Goal: Task Accomplishment & Management: Manage account settings

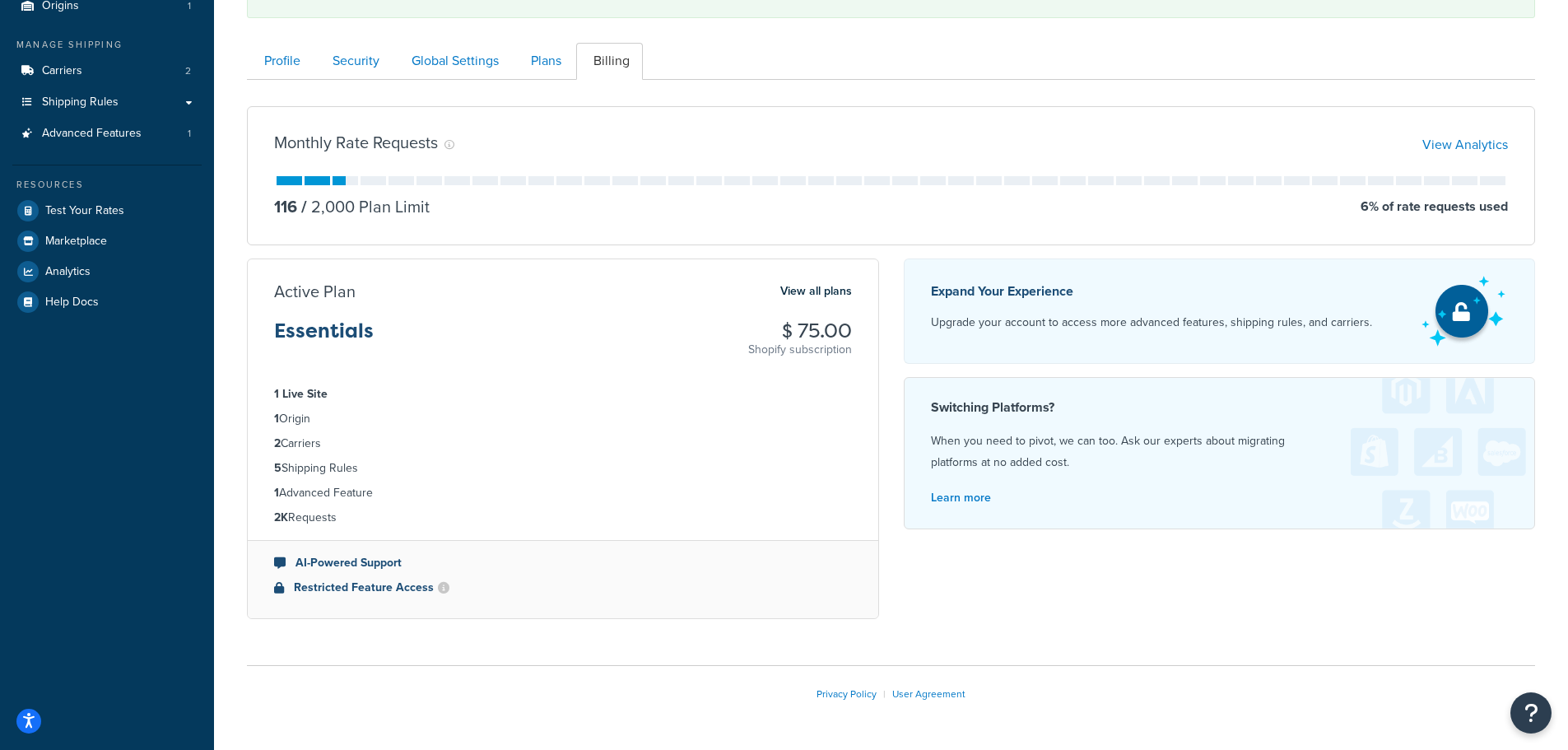
scroll to position [165, 0]
drag, startPoint x: 271, startPoint y: 392, endPoint x: 399, endPoint y: 507, distance: 172.1
click at [399, 505] on ul "1 Live Site 1 Origin 2 Carriers 5 Shipping Rules 1 Advanced Feature 2K Requests" at bounding box center [563, 454] width 631 height 168
click at [399, 507] on li "2K Requests" at bounding box center [563, 515] width 578 height 18
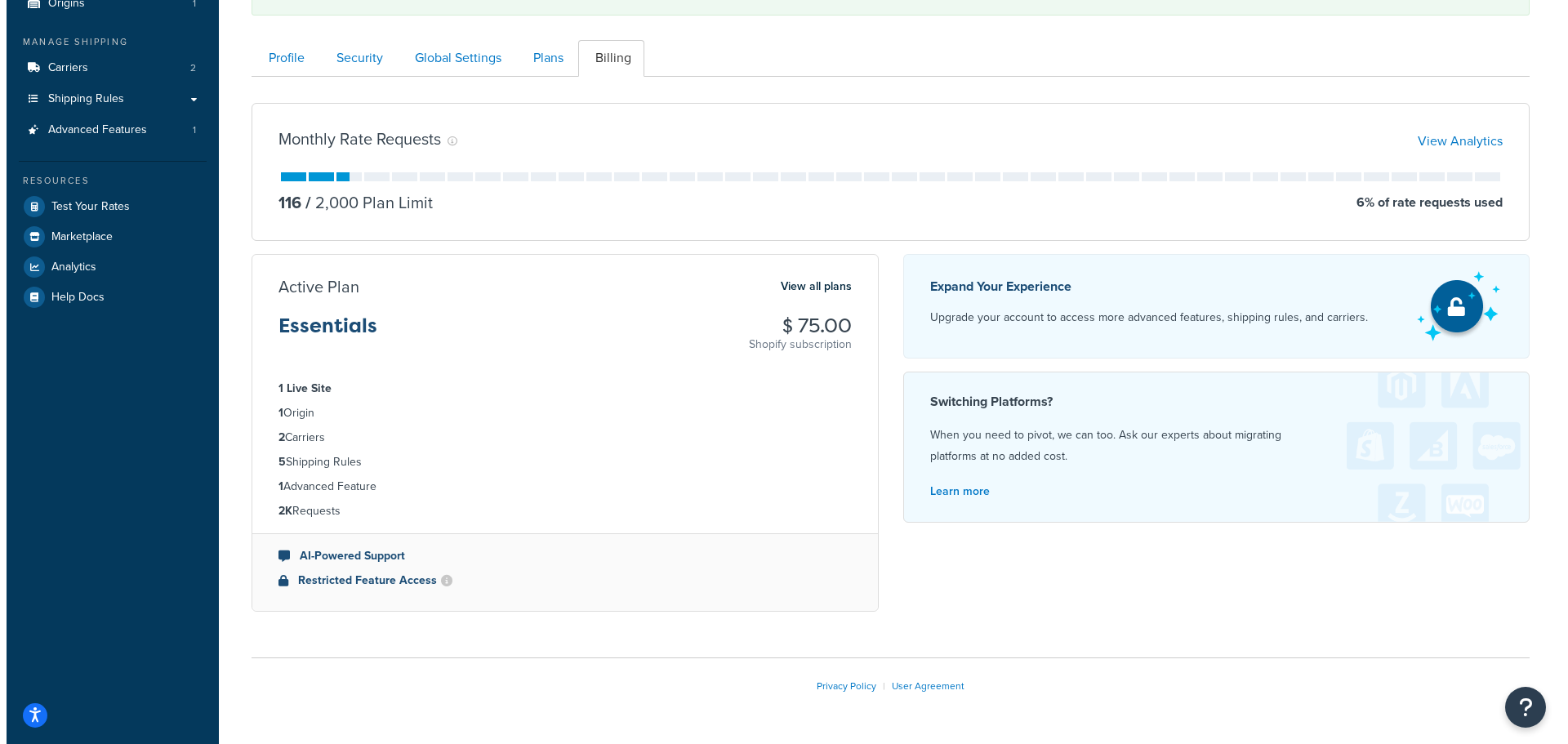
scroll to position [0, 0]
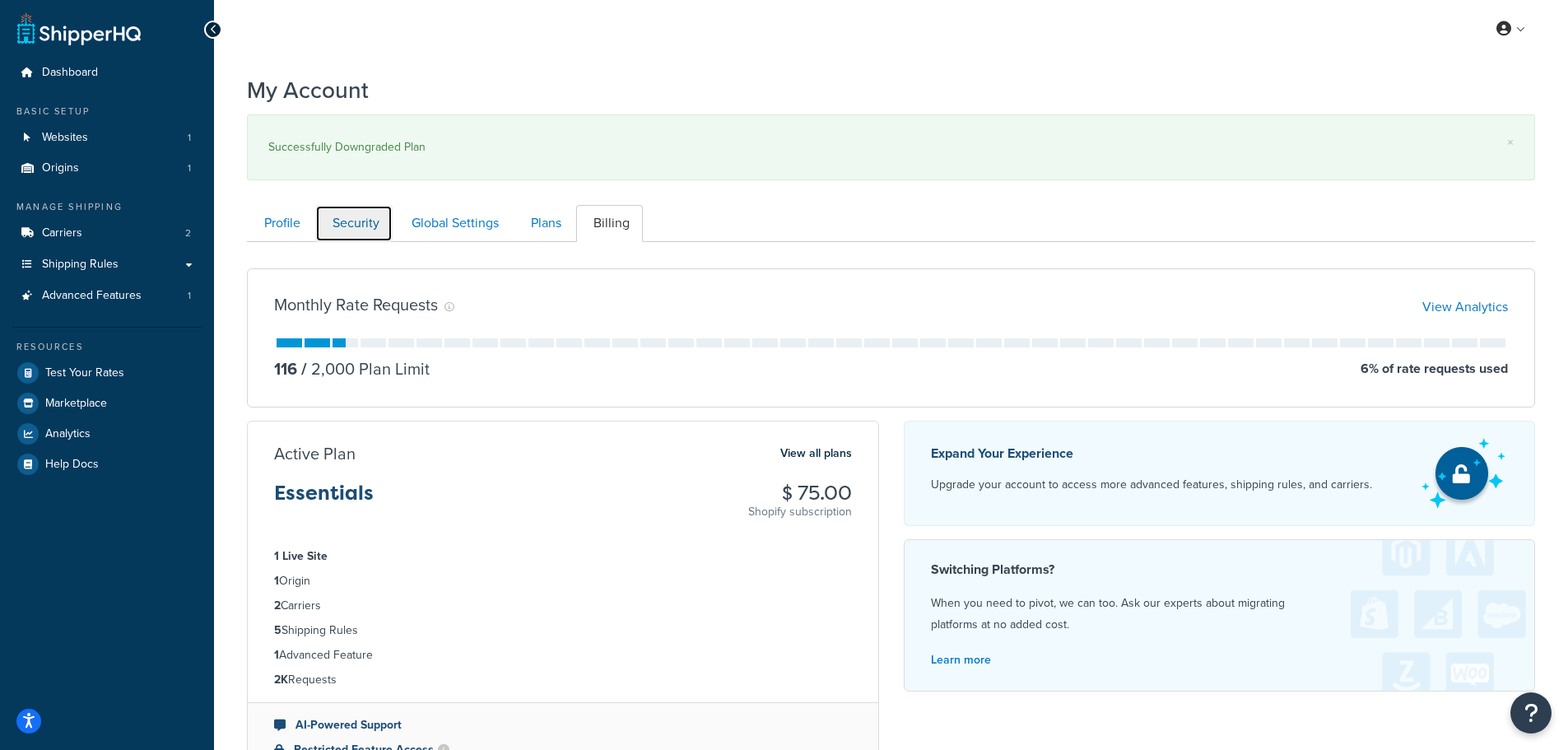
click at [357, 221] on link "Security" at bounding box center [354, 223] width 77 height 37
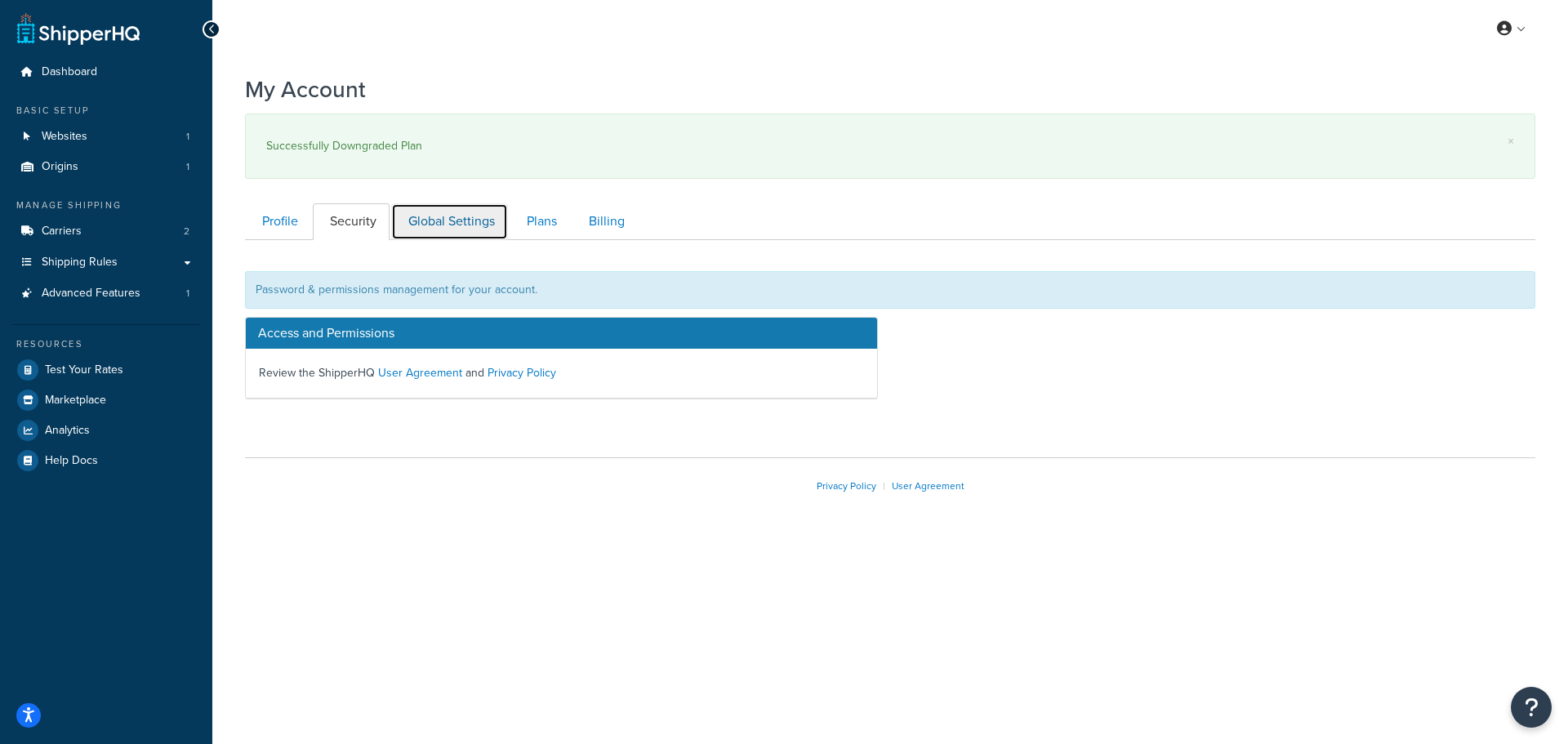
click at [454, 225] on link "Global Settings" at bounding box center [449, 221] width 116 height 37
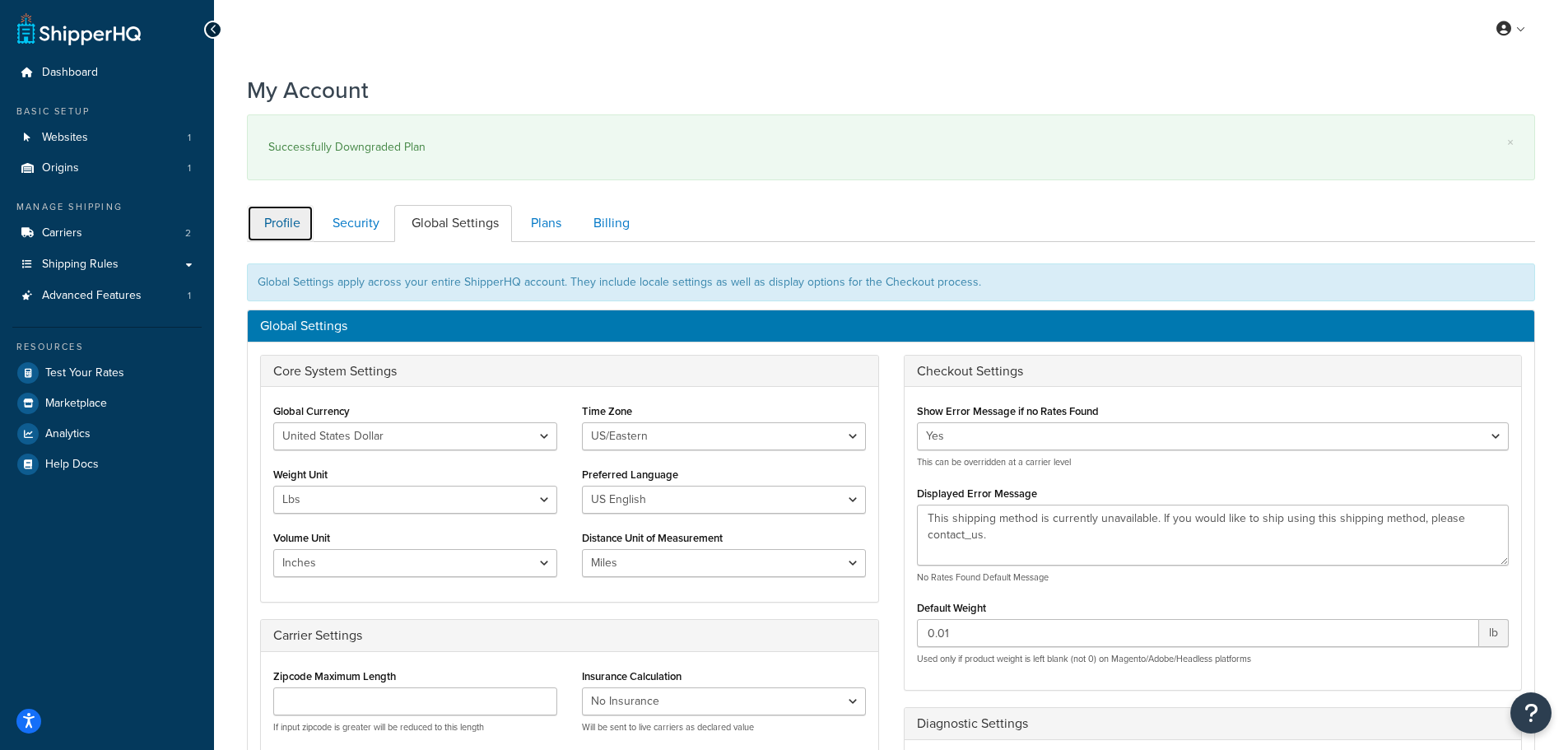
click at [285, 224] on link "Profile" at bounding box center [280, 223] width 67 height 37
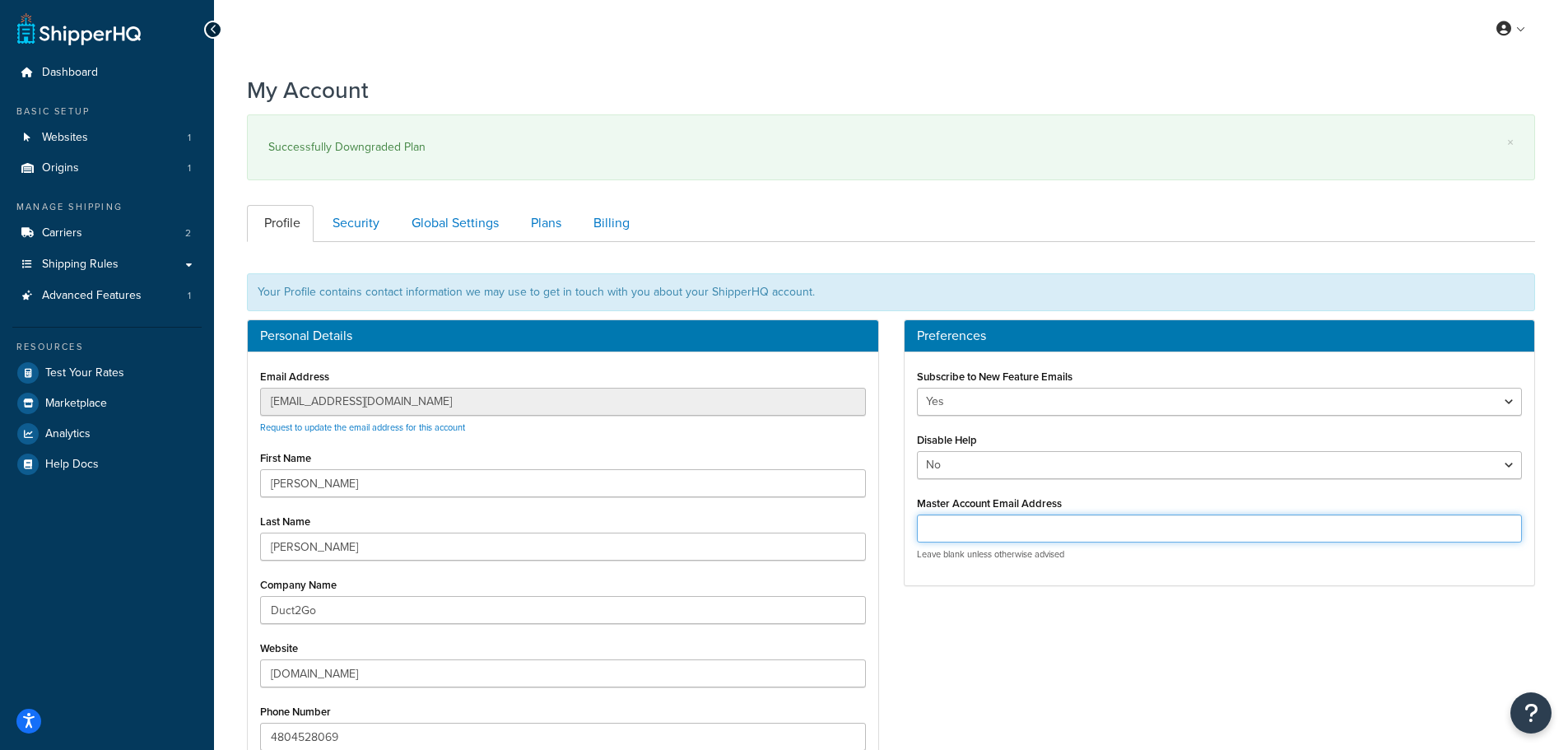
click at [1000, 528] on input "Master Account Email Address" at bounding box center [1220, 529] width 606 height 28
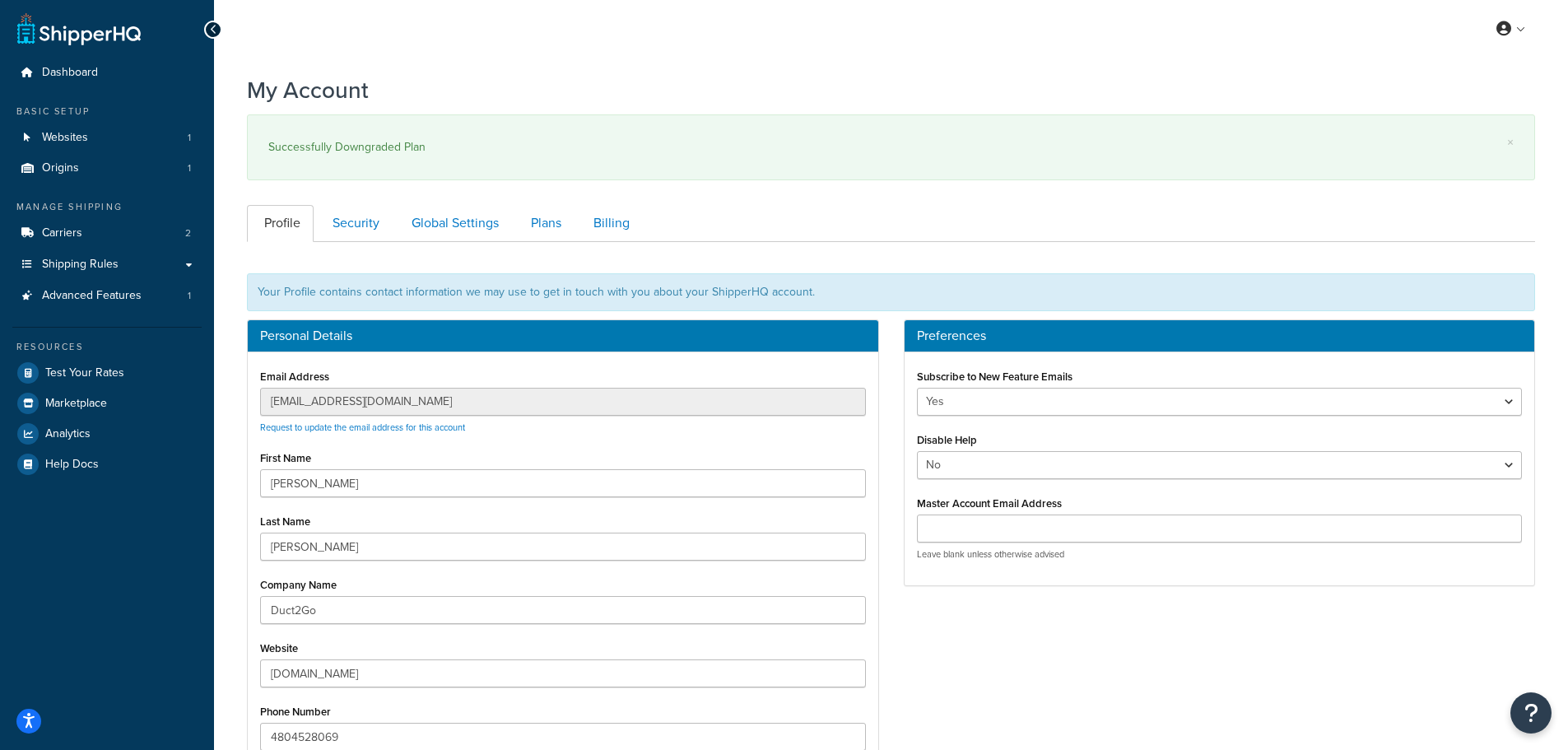
click at [980, 636] on div "Personal Details Email Address info@duct2go.com Request to update the email add…" at bounding box center [891, 556] width 1313 height 474
click at [90, 231] on link "Carriers 2" at bounding box center [107, 233] width 189 height 31
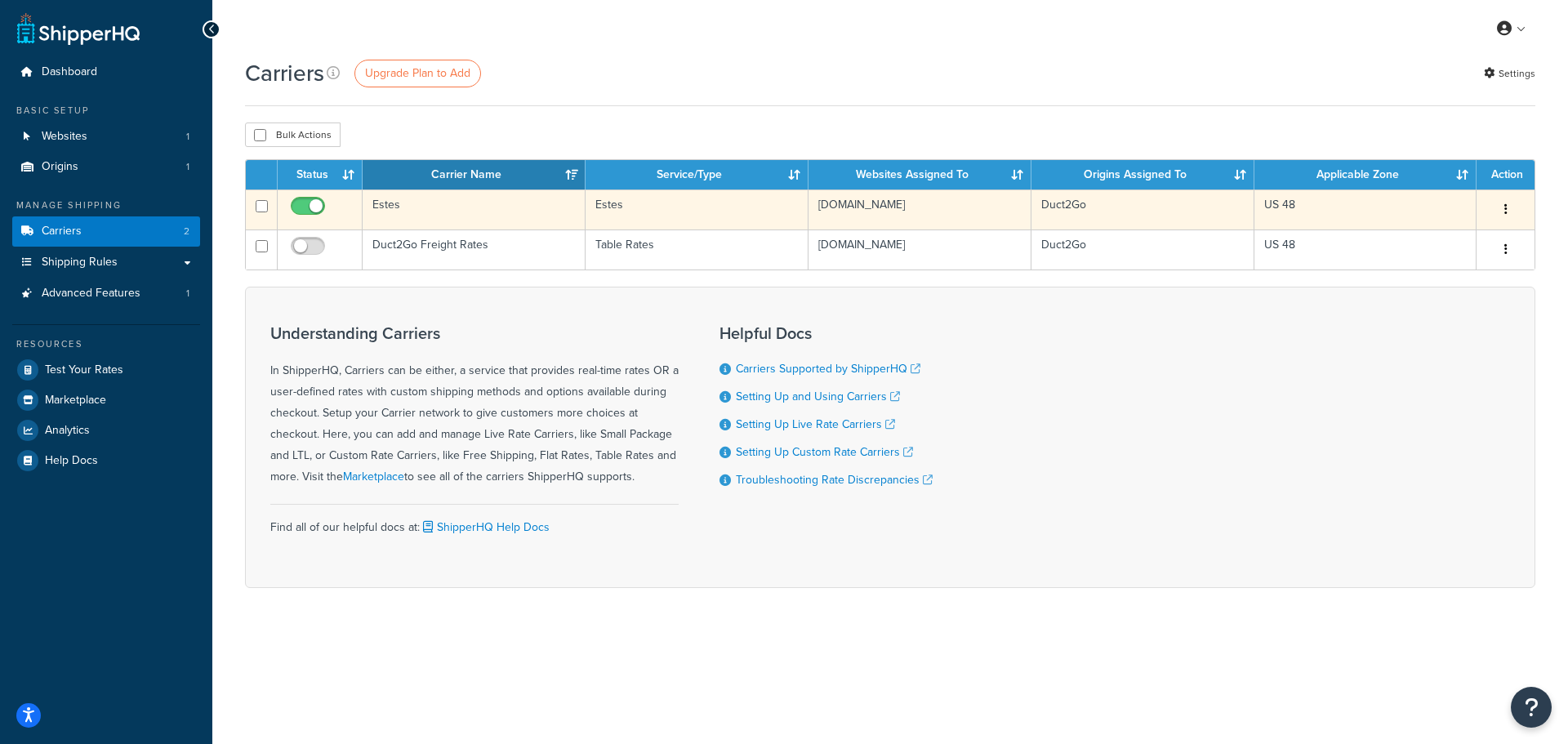
click at [460, 211] on td "Estes" at bounding box center [474, 209] width 223 height 40
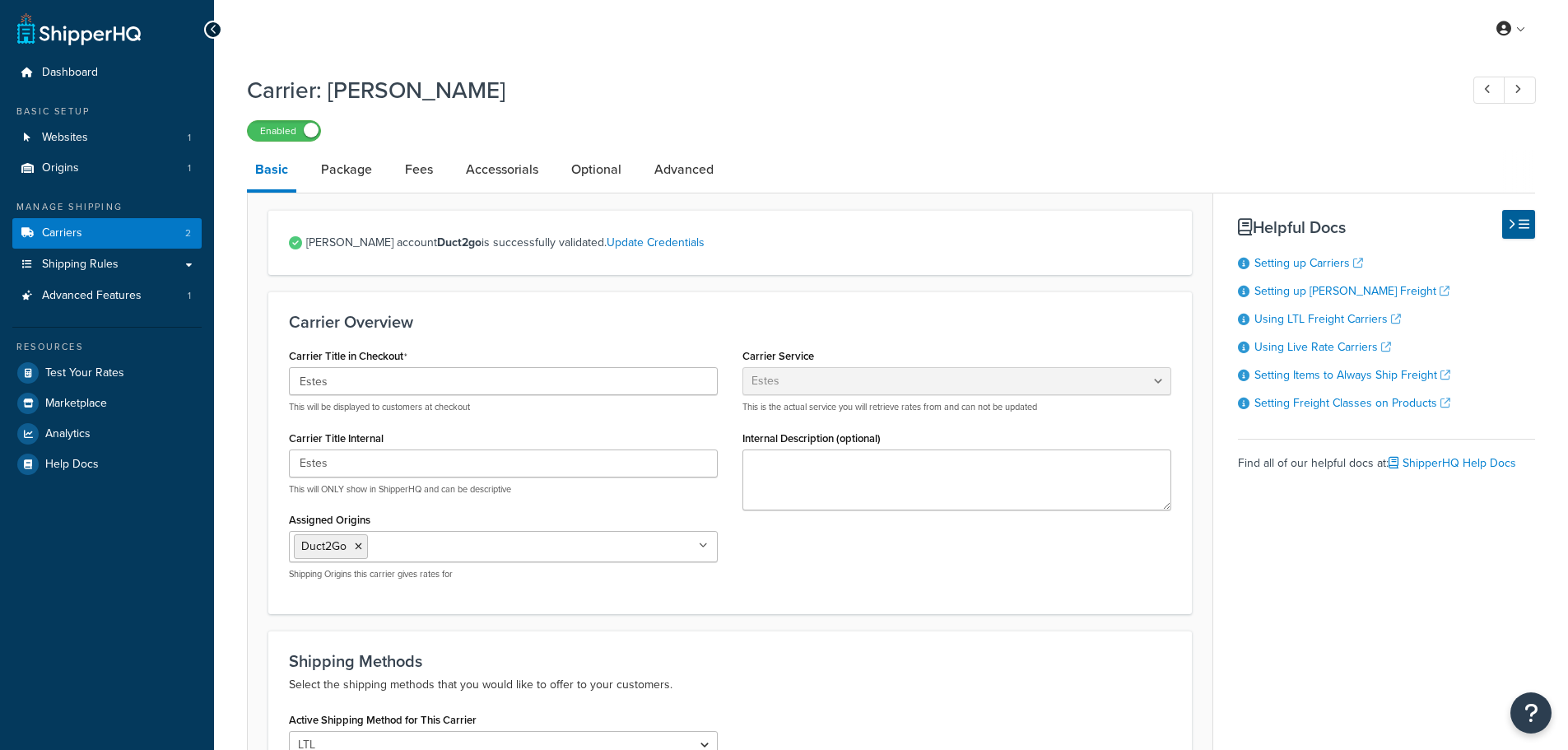
select select "estesFreight"
click at [359, 175] on link "Package" at bounding box center [346, 169] width 67 height 39
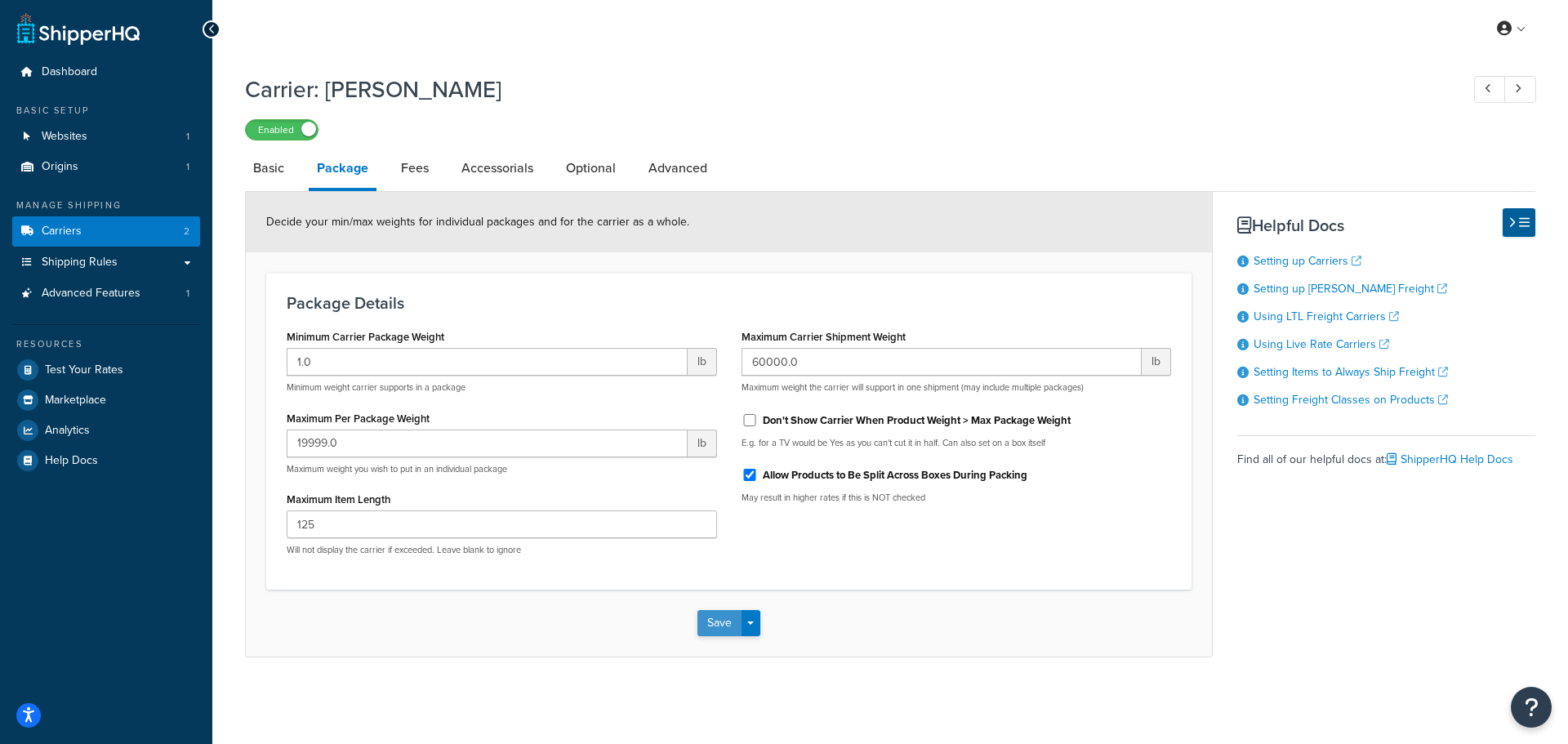
click at [722, 623] on button "Save" at bounding box center [719, 623] width 44 height 26
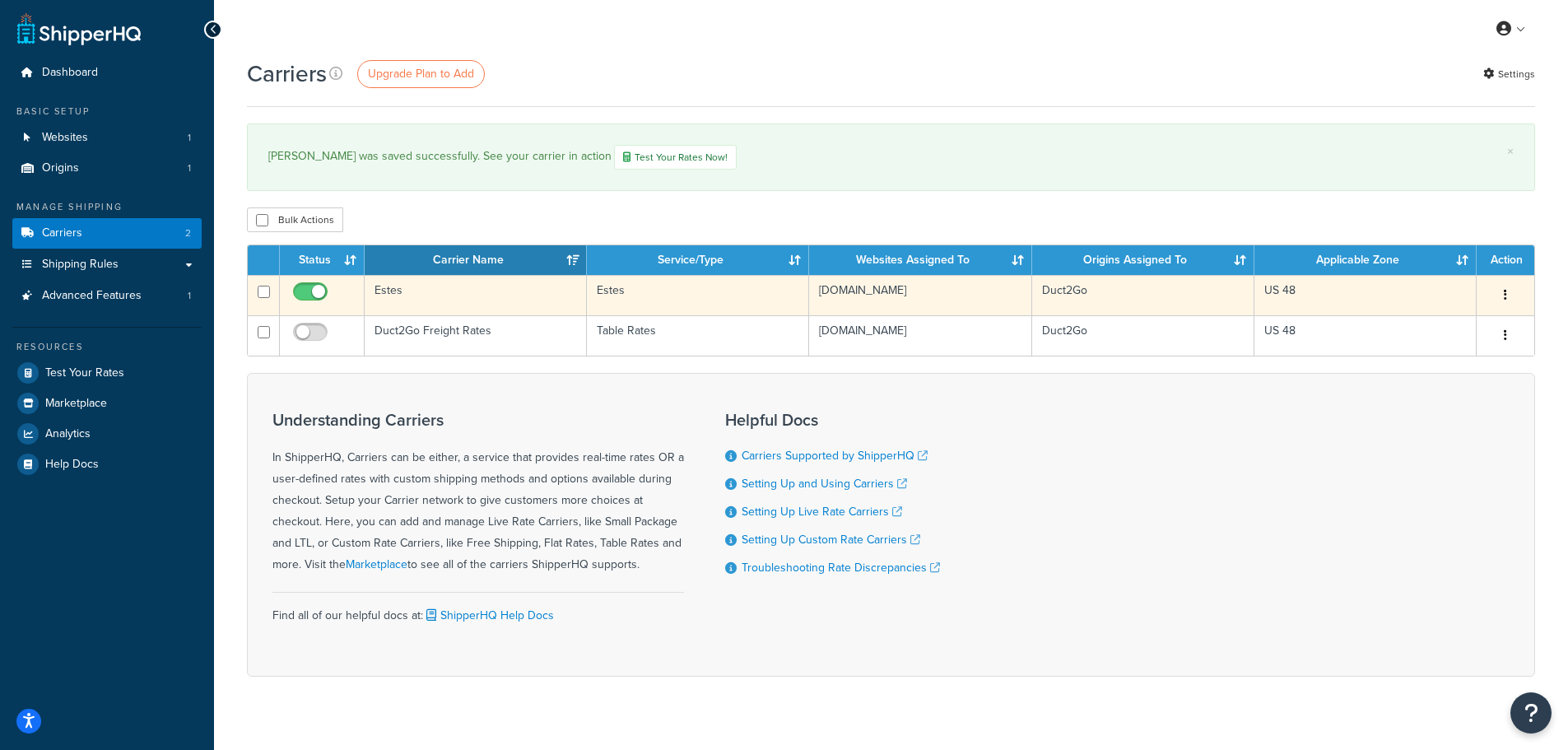
click at [1504, 296] on icon "button" at bounding box center [1506, 295] width 3 height 12
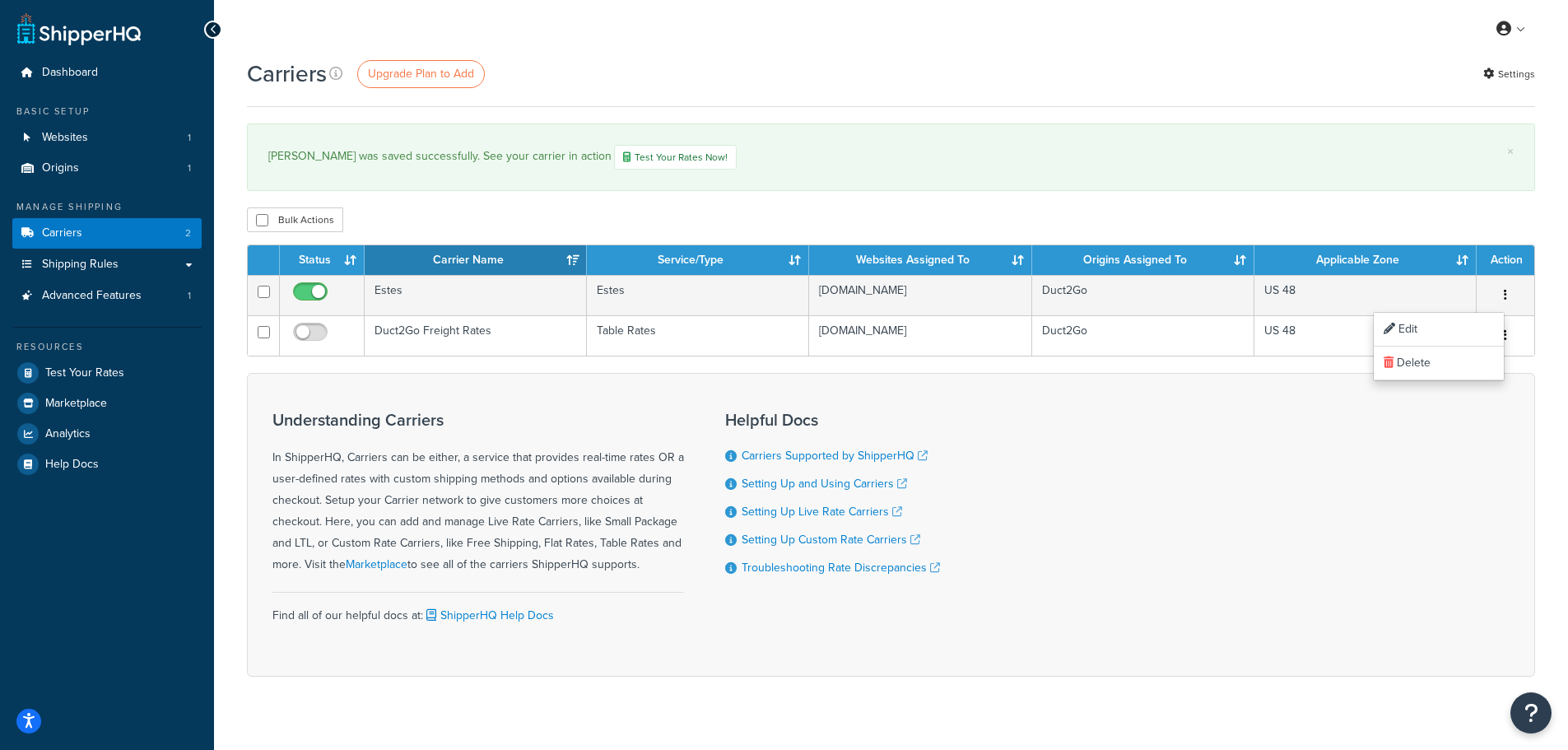
click at [1374, 238] on div "Carriers Upgrade Plan to Add Settings × Estes was saved successfully. See your …" at bounding box center [891, 395] width 1354 height 677
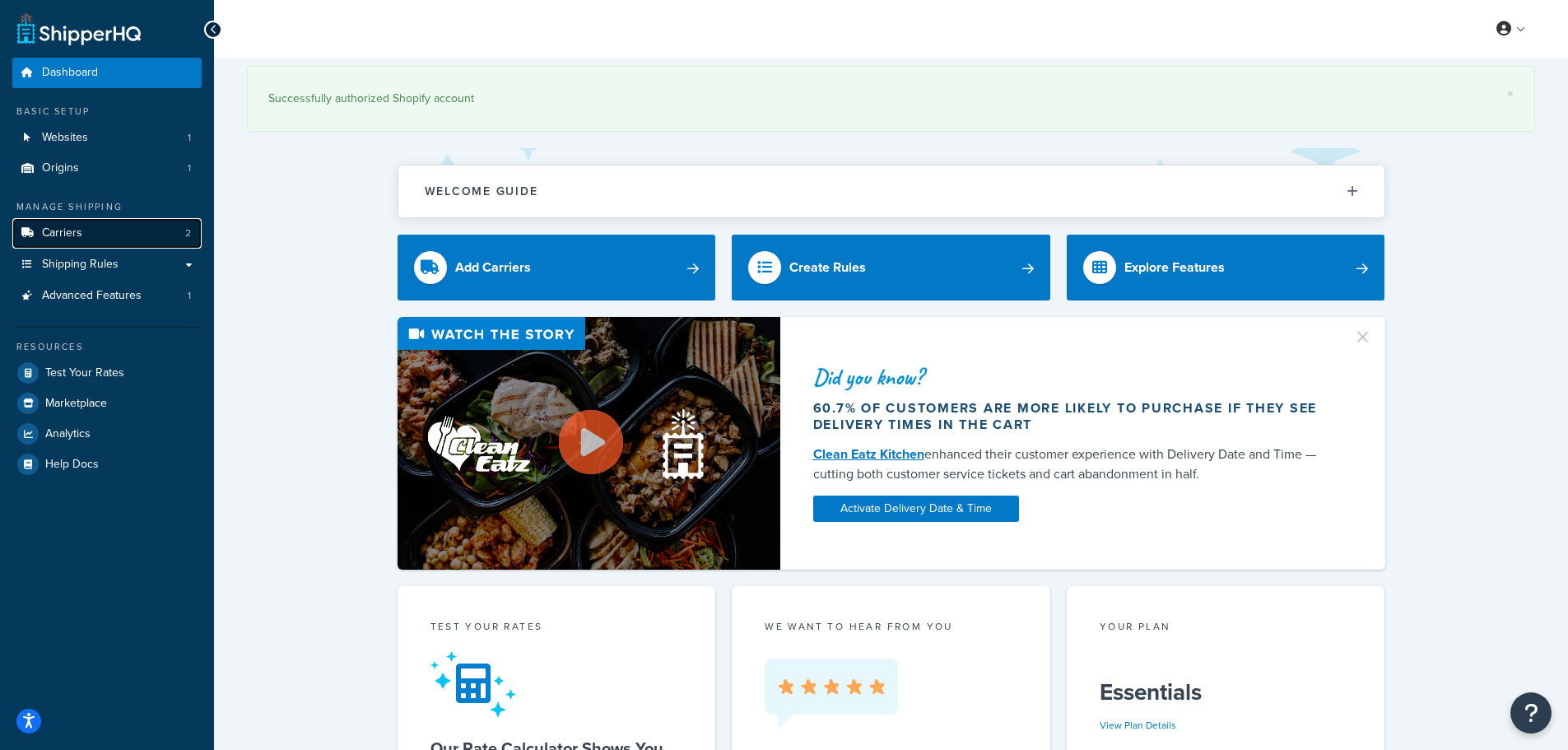
click at [136, 230] on link "Carriers 2" at bounding box center [107, 233] width 189 height 31
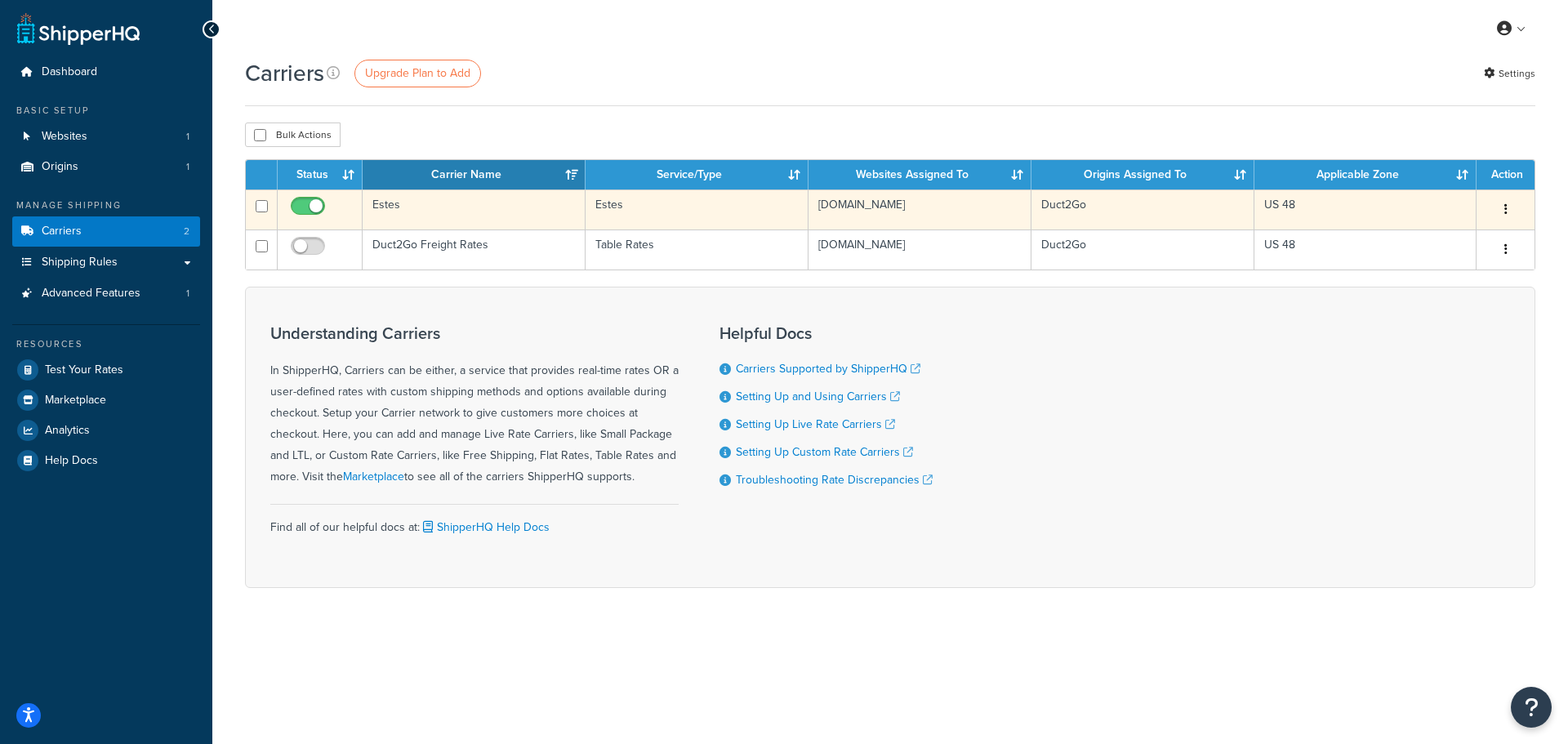
click at [1510, 210] on button "button" at bounding box center [1506, 210] width 23 height 26
click at [1459, 244] on link "Edit" at bounding box center [1439, 243] width 129 height 34
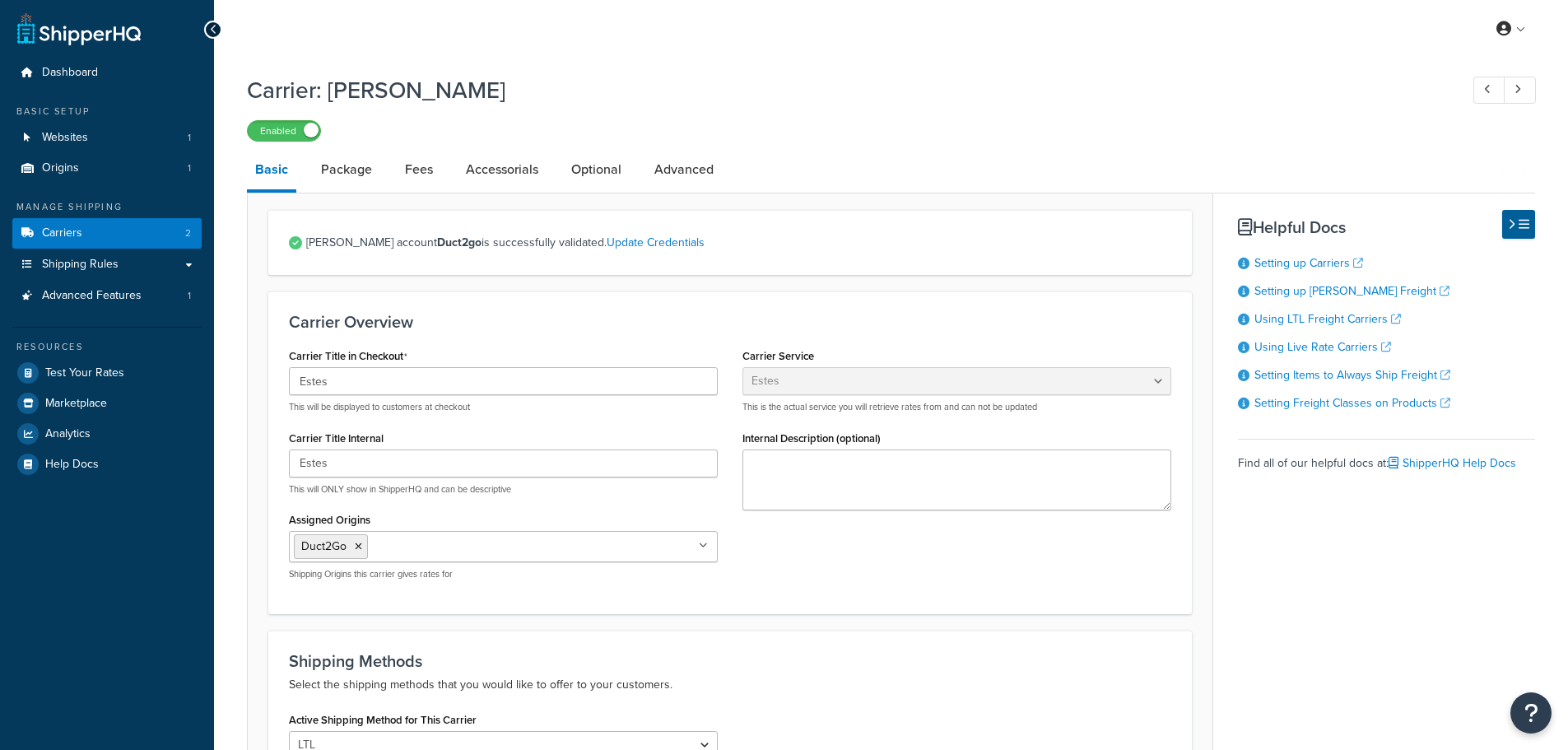
select select "estesFreight"
click at [681, 173] on link "Advanced" at bounding box center [683, 169] width 76 height 39
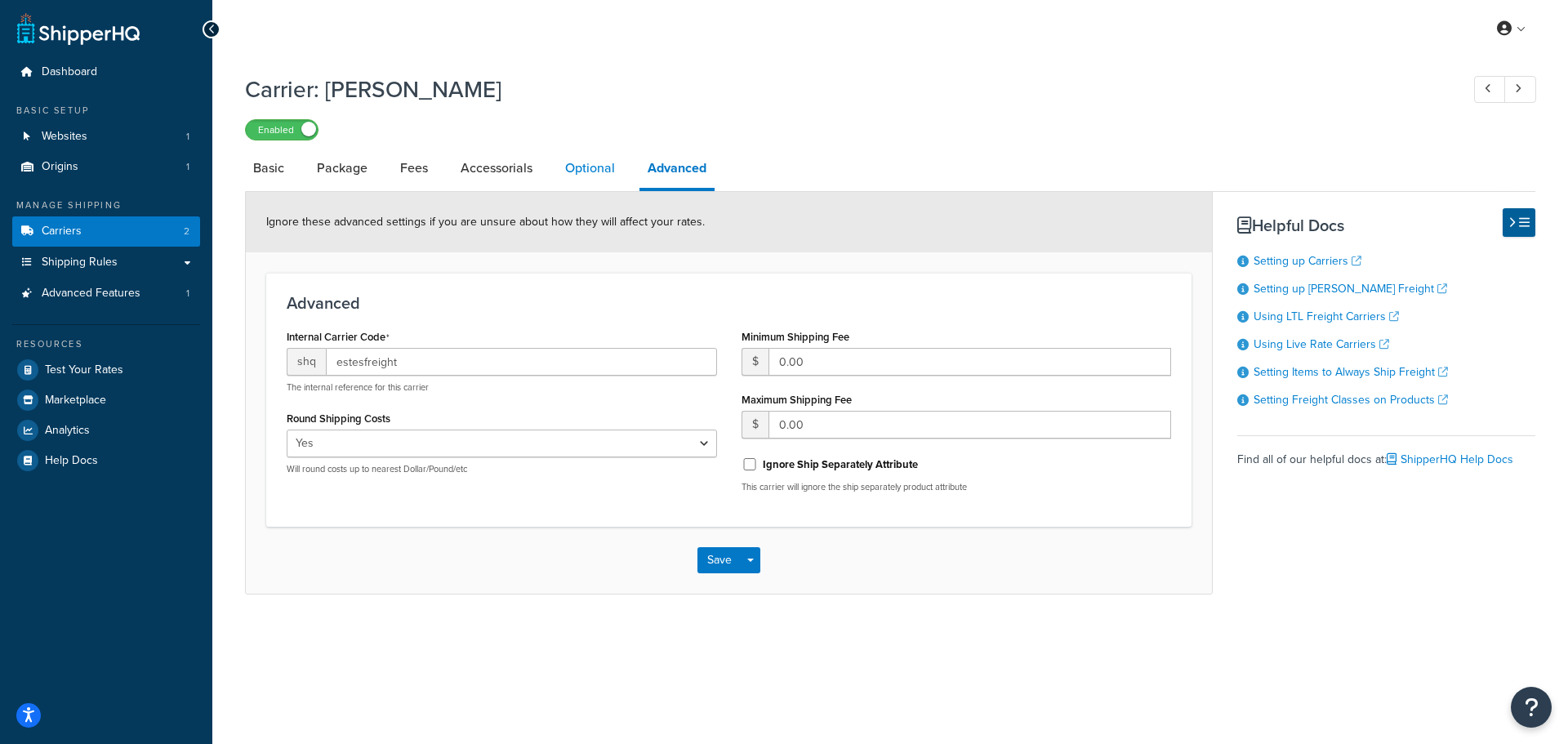
click at [566, 170] on link "Optional" at bounding box center [590, 168] width 66 height 39
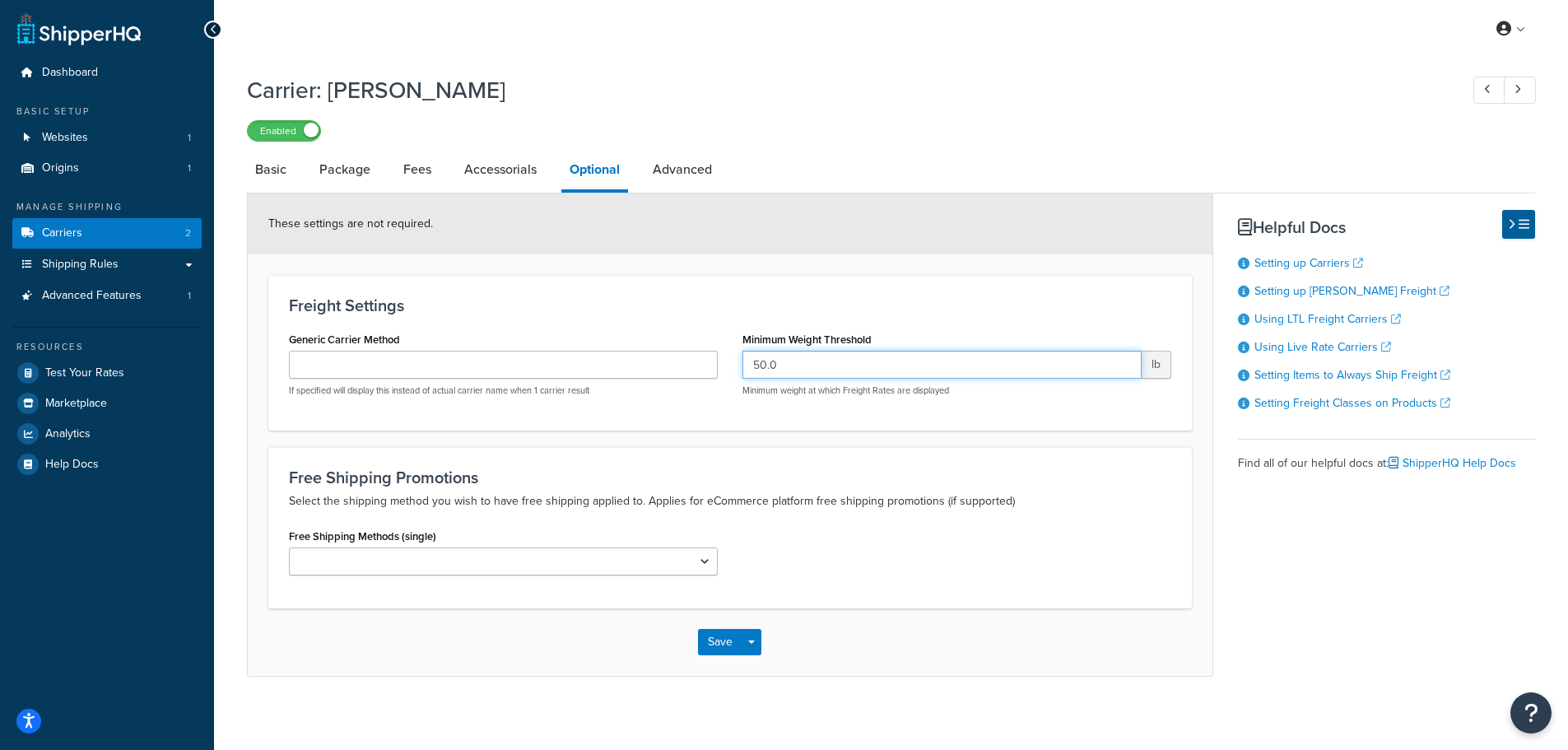
click at [807, 366] on input "50.0" at bounding box center [942, 365] width 399 height 28
type input "2"
click at [853, 266] on form "These settings are not required. Freight Settings Generic Carrier Method If spe…" at bounding box center [730, 434] width 965 height 482
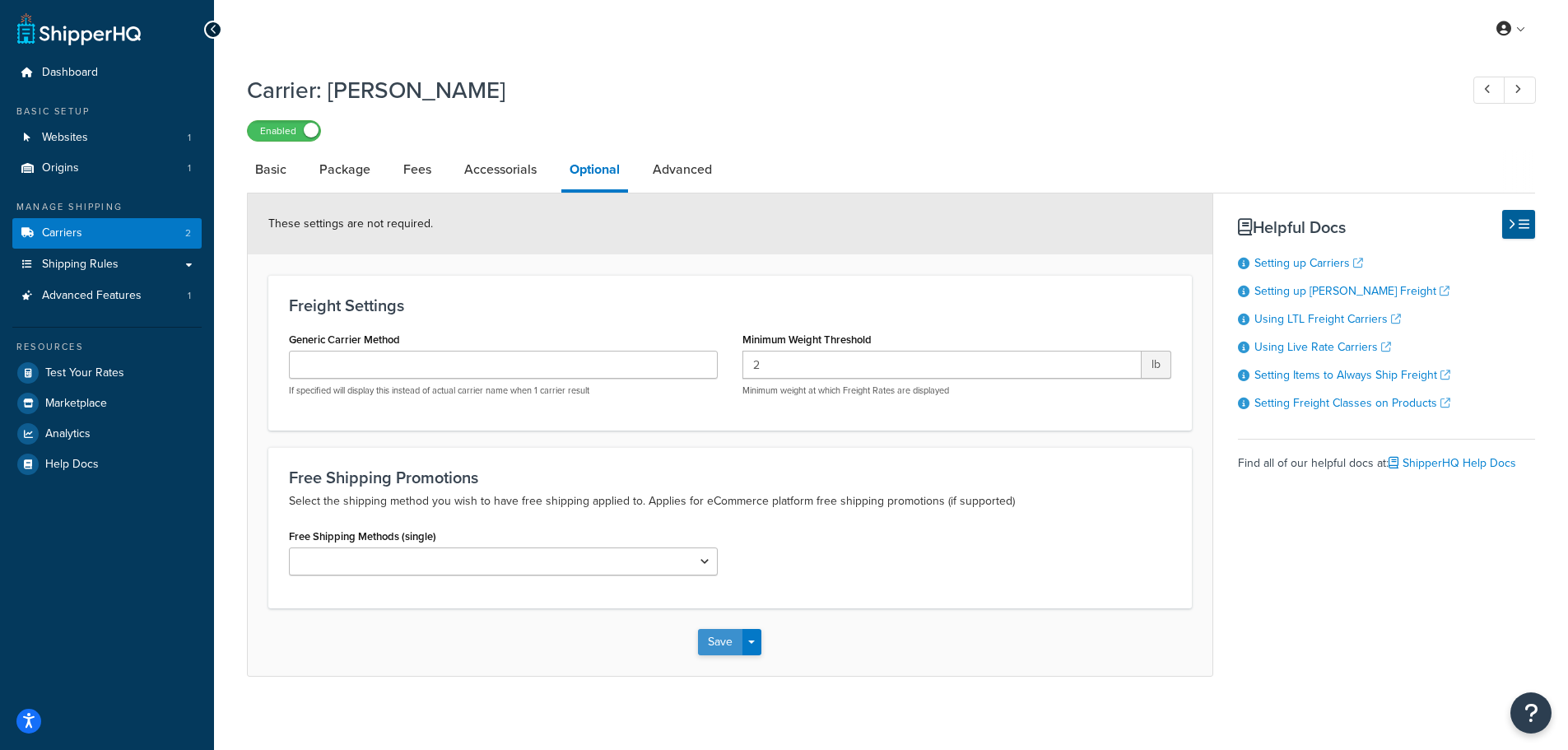
click at [720, 641] on button "Save" at bounding box center [720, 643] width 44 height 27
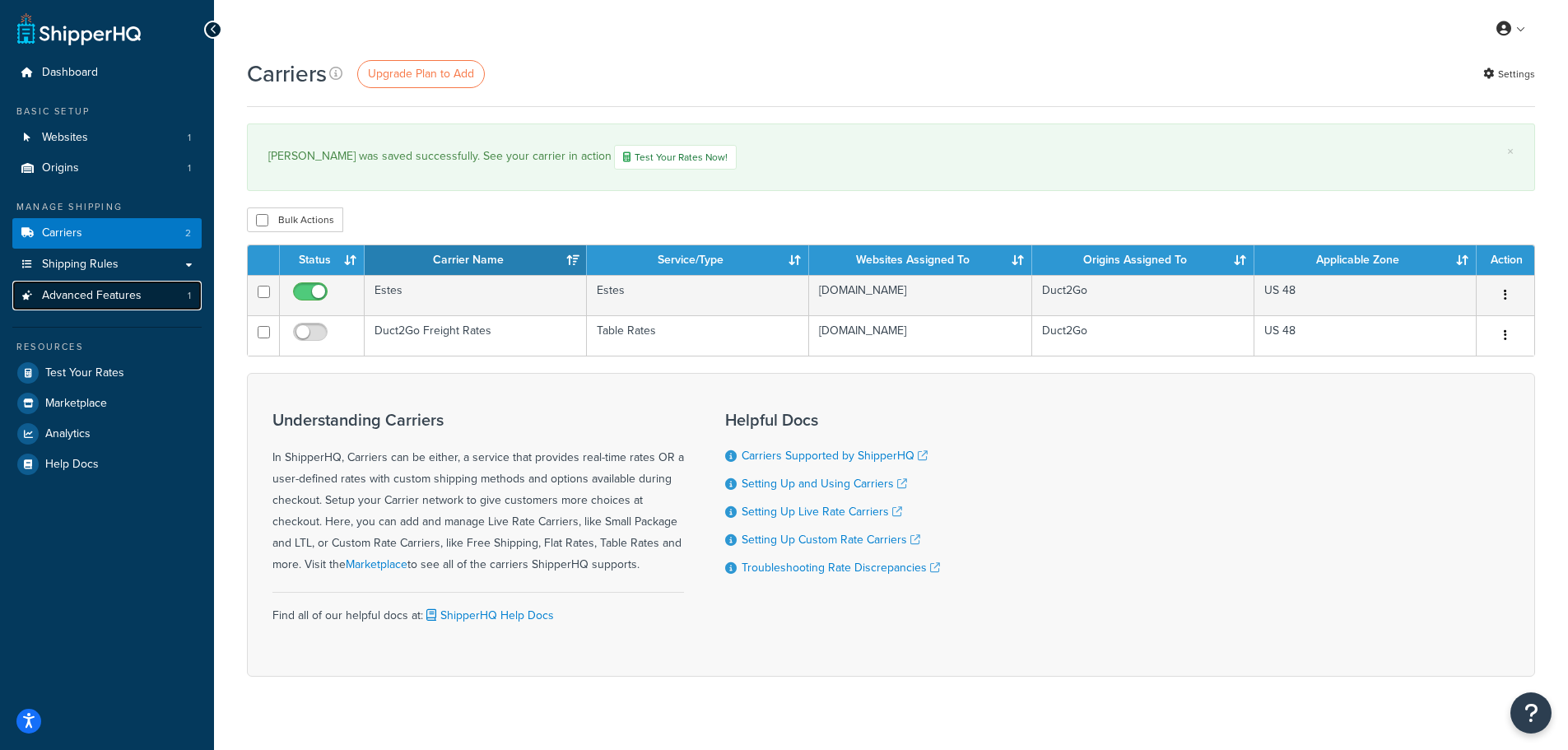
click at [87, 291] on span "Advanced Features" at bounding box center [92, 296] width 100 height 14
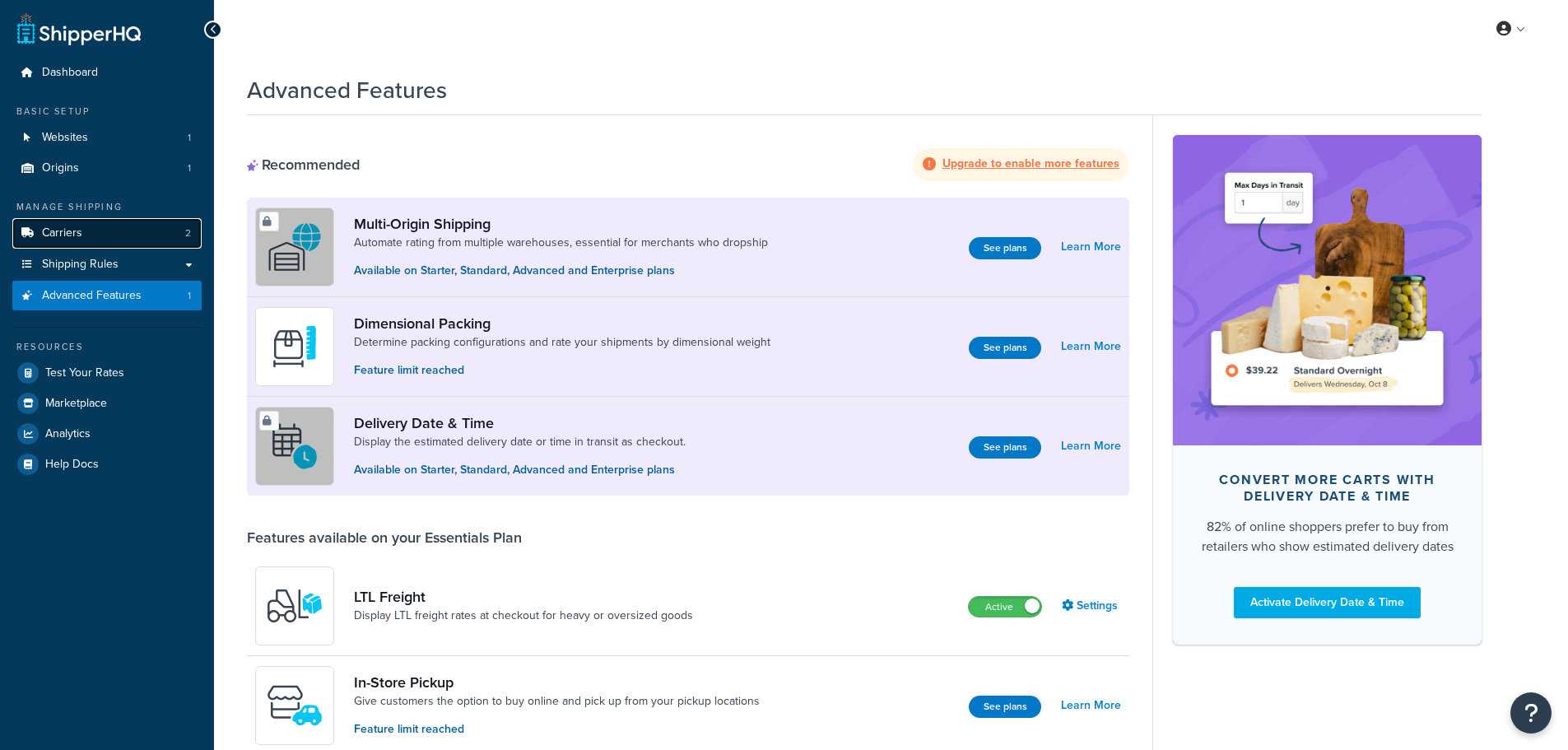
click at [101, 237] on link "Carriers 2" at bounding box center [107, 233] width 189 height 31
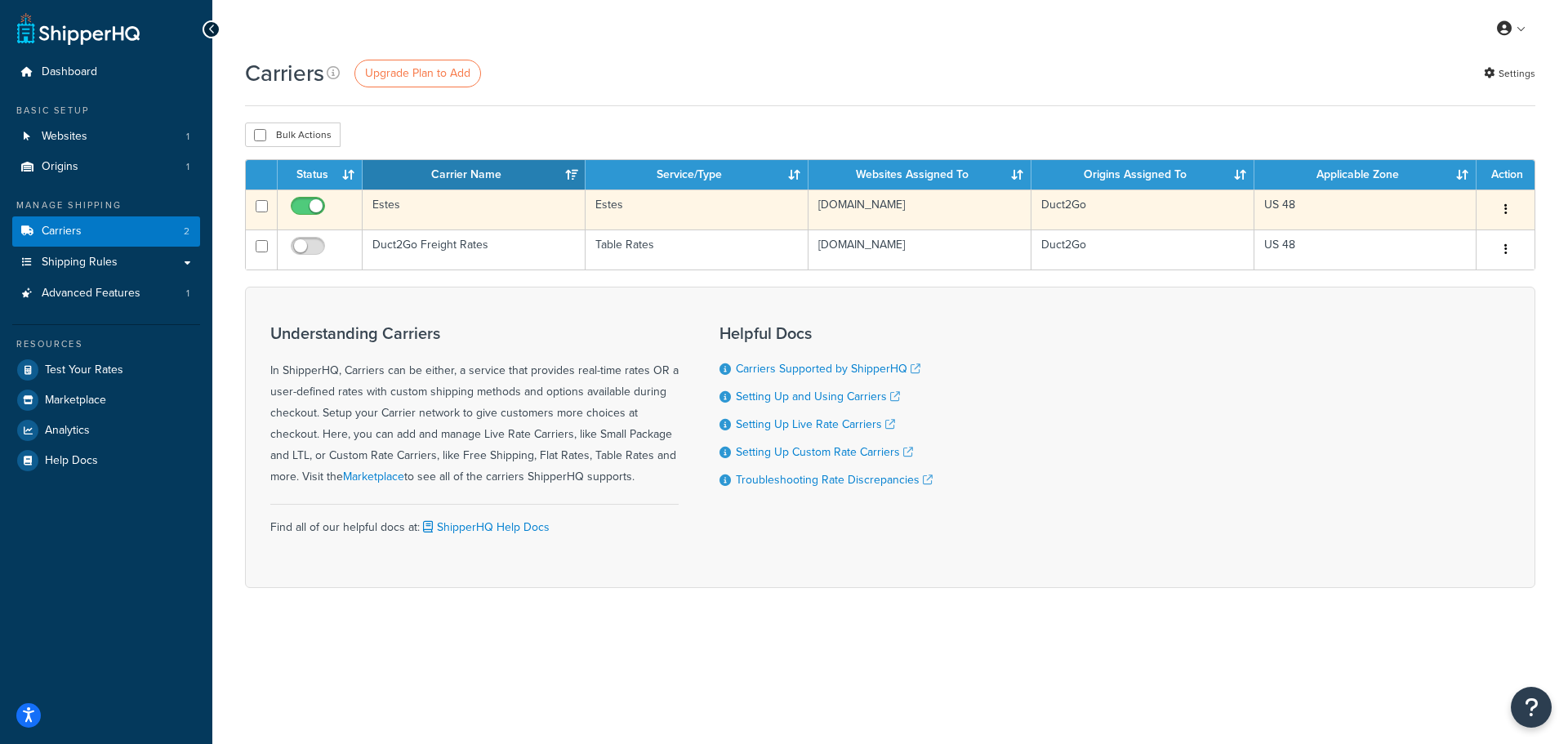
click at [532, 217] on td "Estes" at bounding box center [474, 209] width 223 height 40
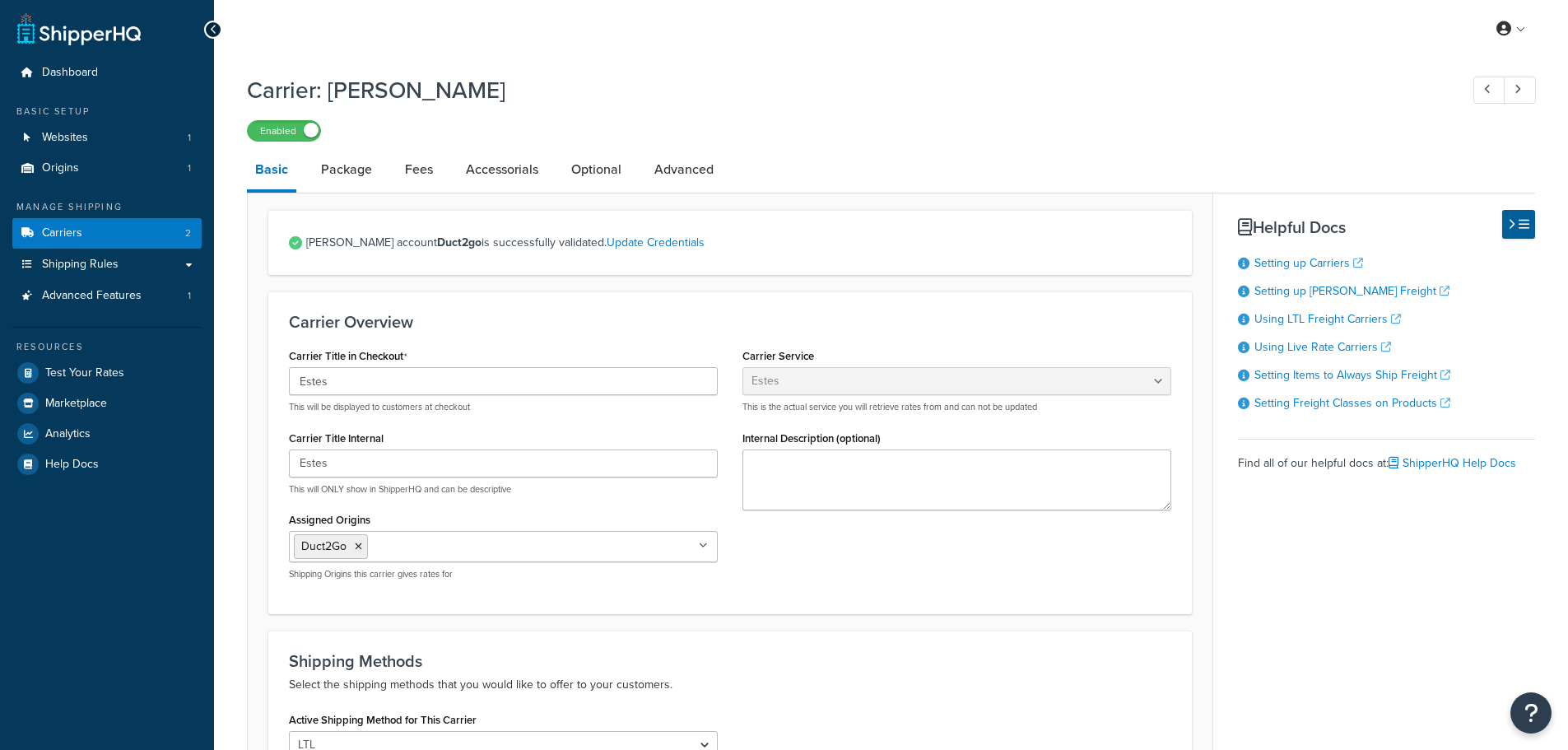
select select "estesFreight"
click at [401, 171] on link "Fees" at bounding box center [419, 169] width 44 height 39
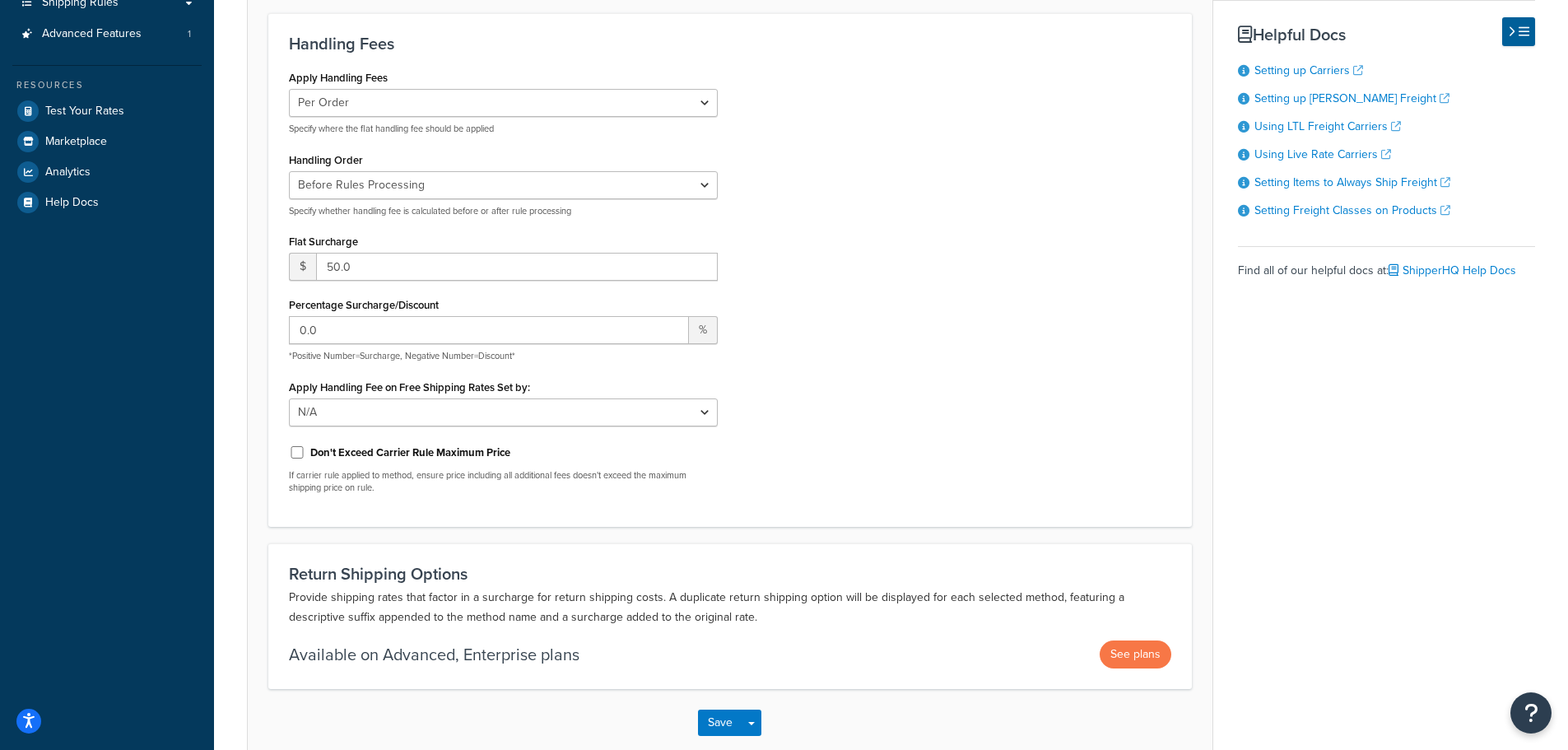
scroll to position [330, 0]
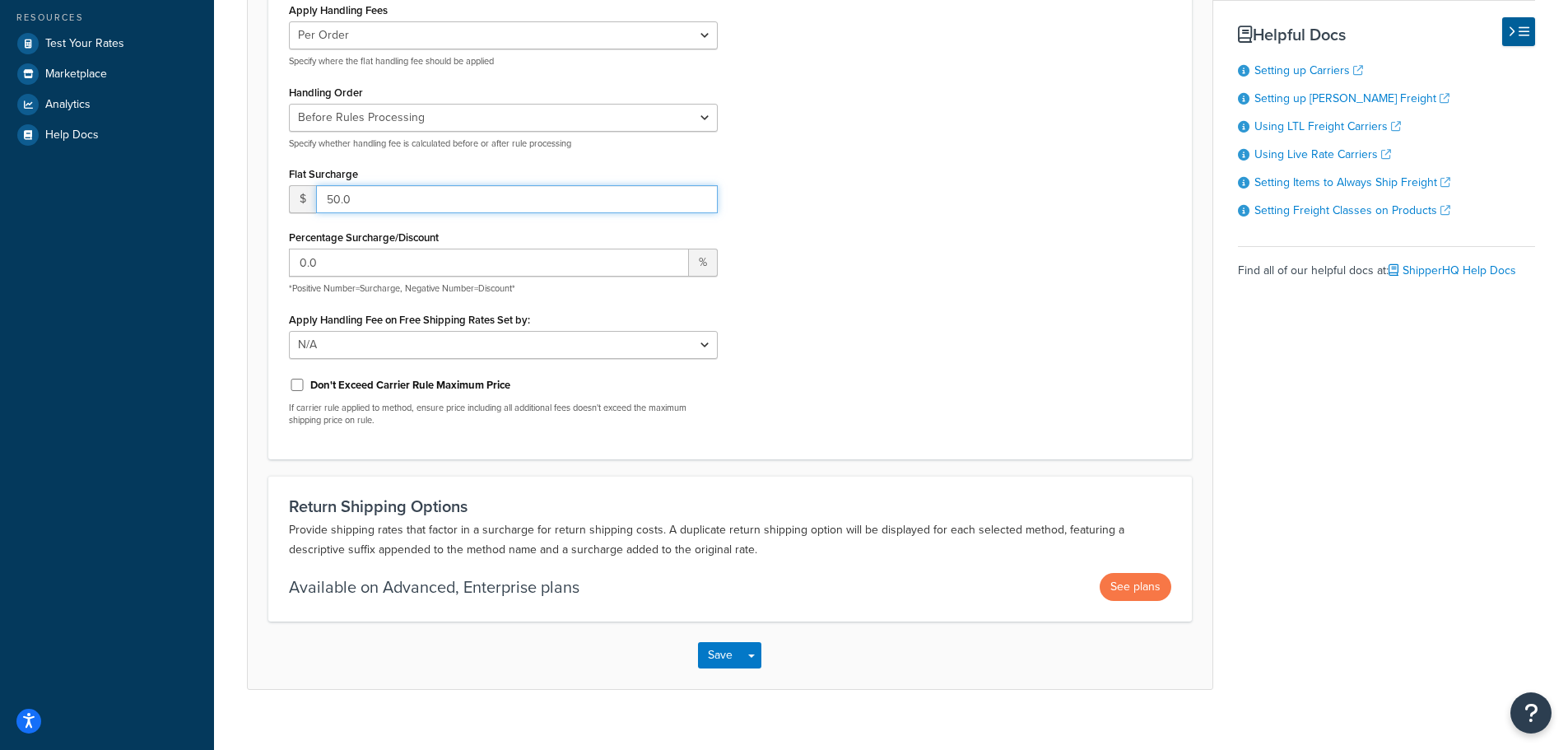
click at [326, 197] on input "50.0" at bounding box center [517, 200] width 402 height 28
type input "150.0"
click at [868, 266] on div "Apply Handling Fees Per Order Per Item Per Package Specify where the flat handl…" at bounding box center [730, 218] width 907 height 440
click at [714, 652] on button "Save" at bounding box center [720, 655] width 44 height 27
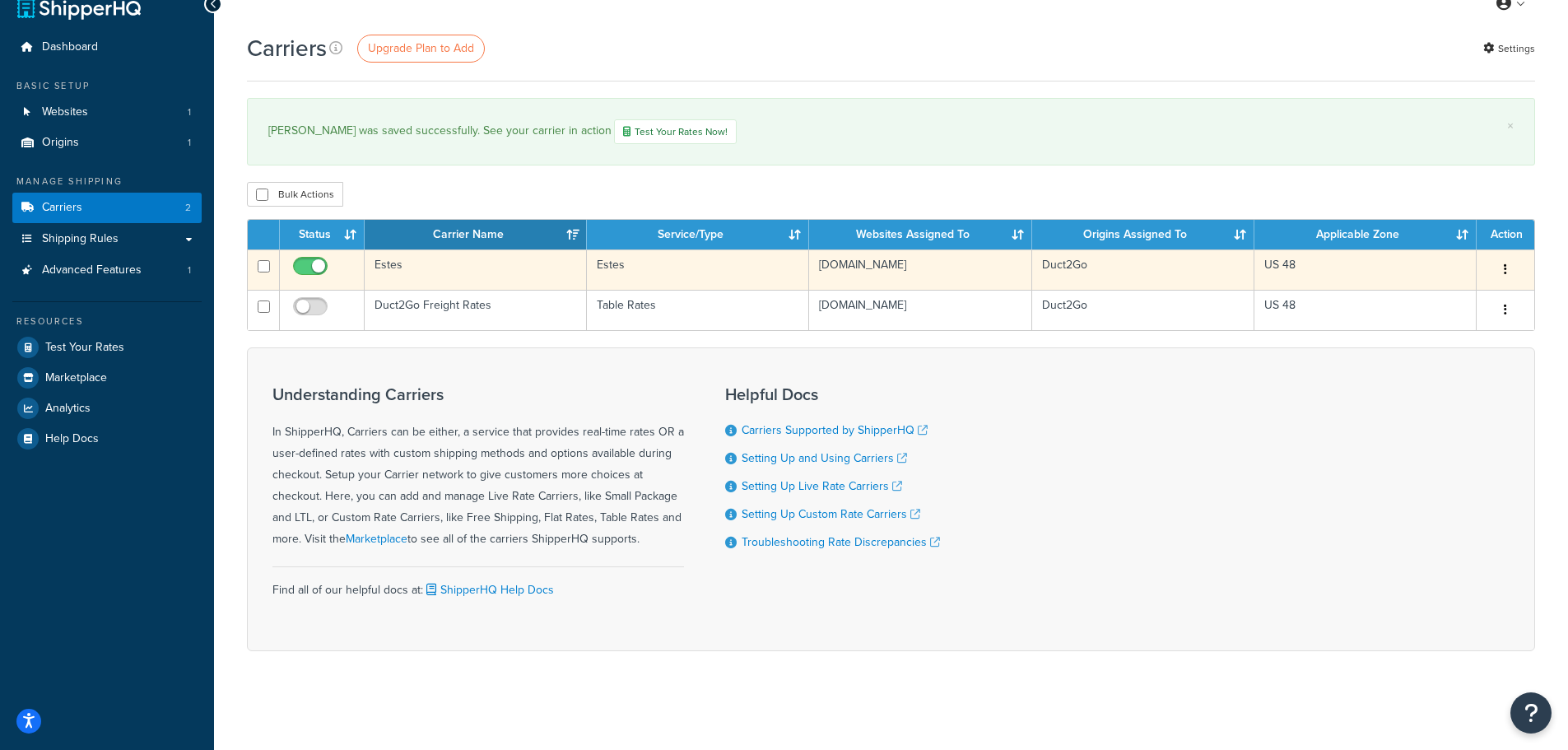
click at [468, 267] on td "Estes" at bounding box center [475, 270] width 222 height 40
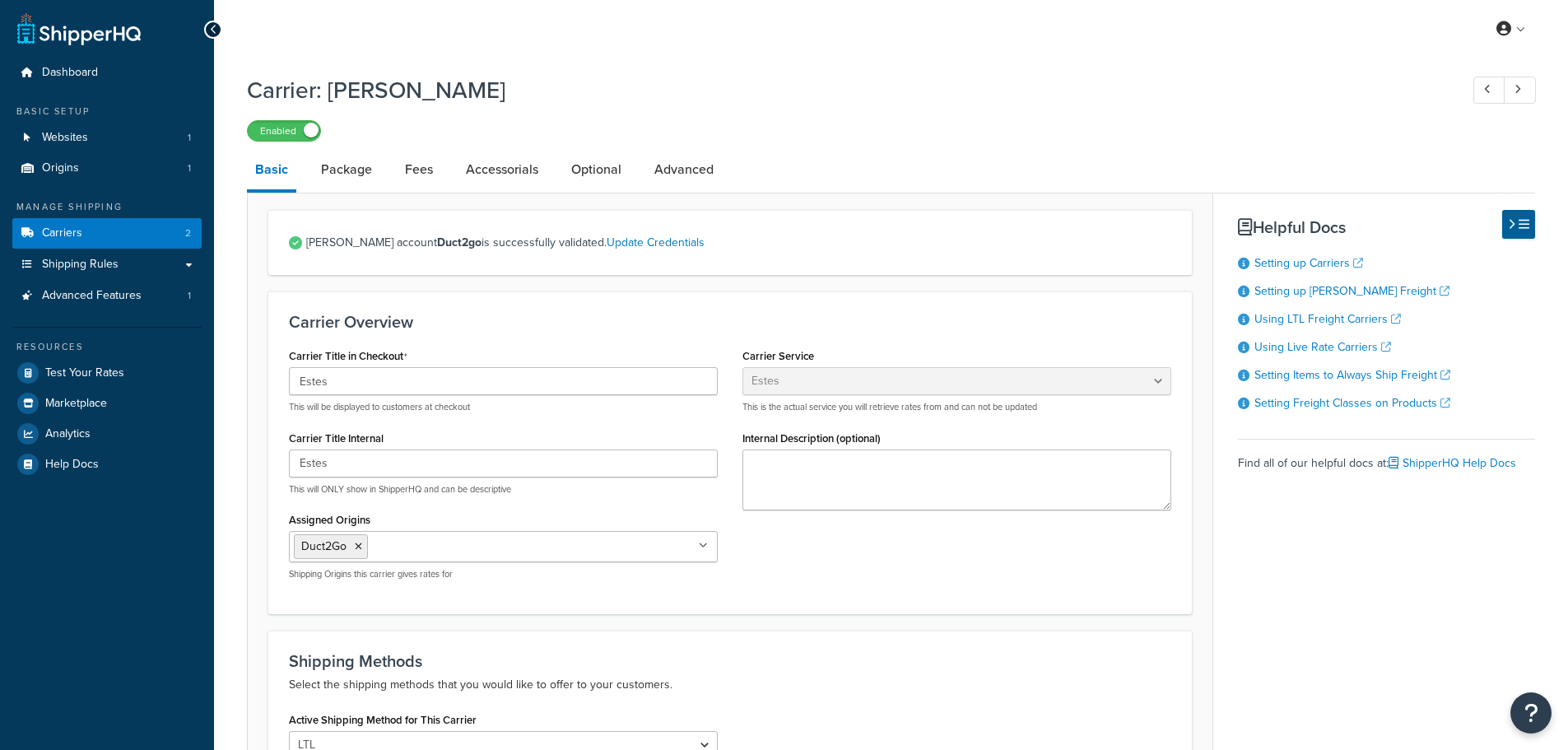
select select "estesFreight"
click at [411, 173] on link "Fees" at bounding box center [419, 169] width 44 height 39
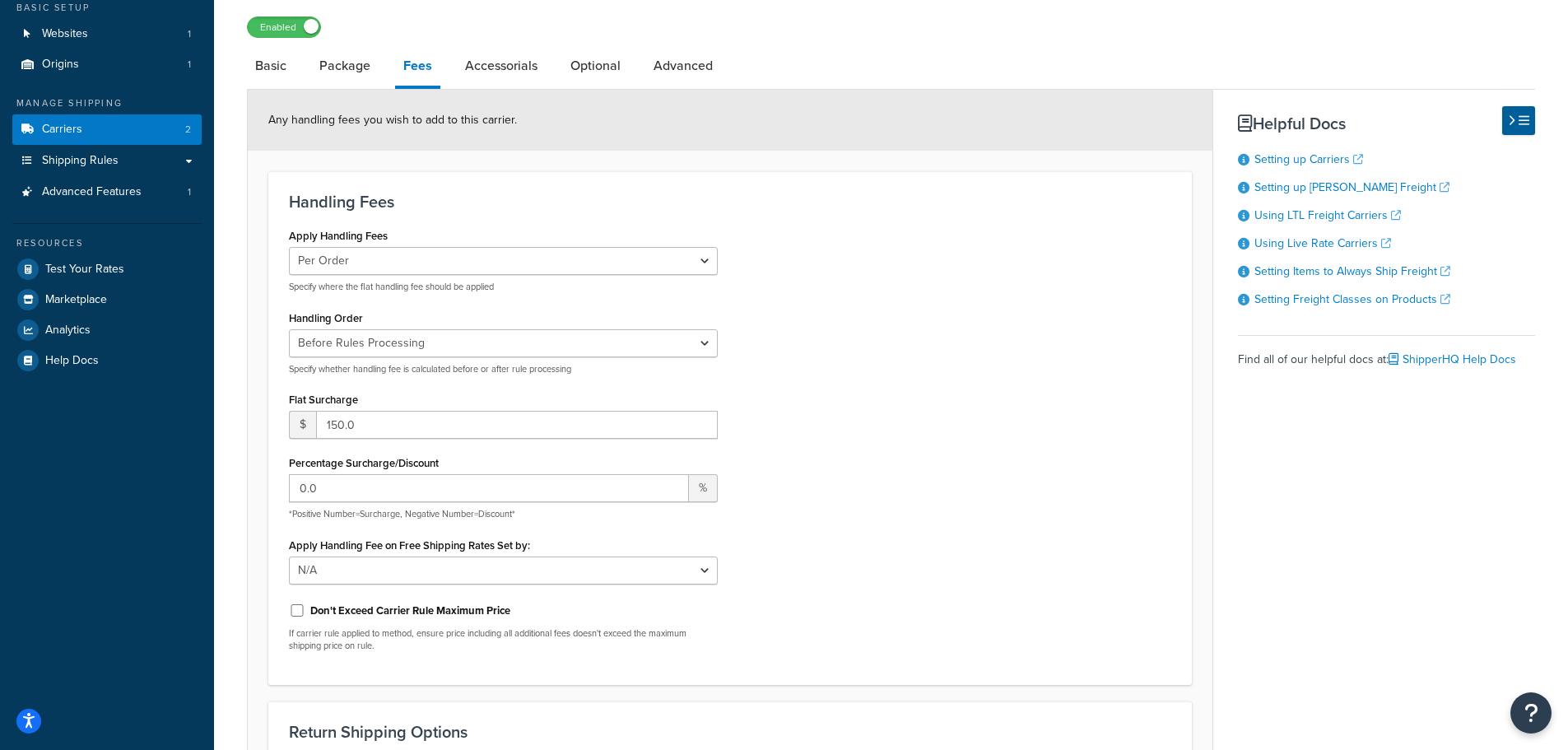
scroll to position [330, 0]
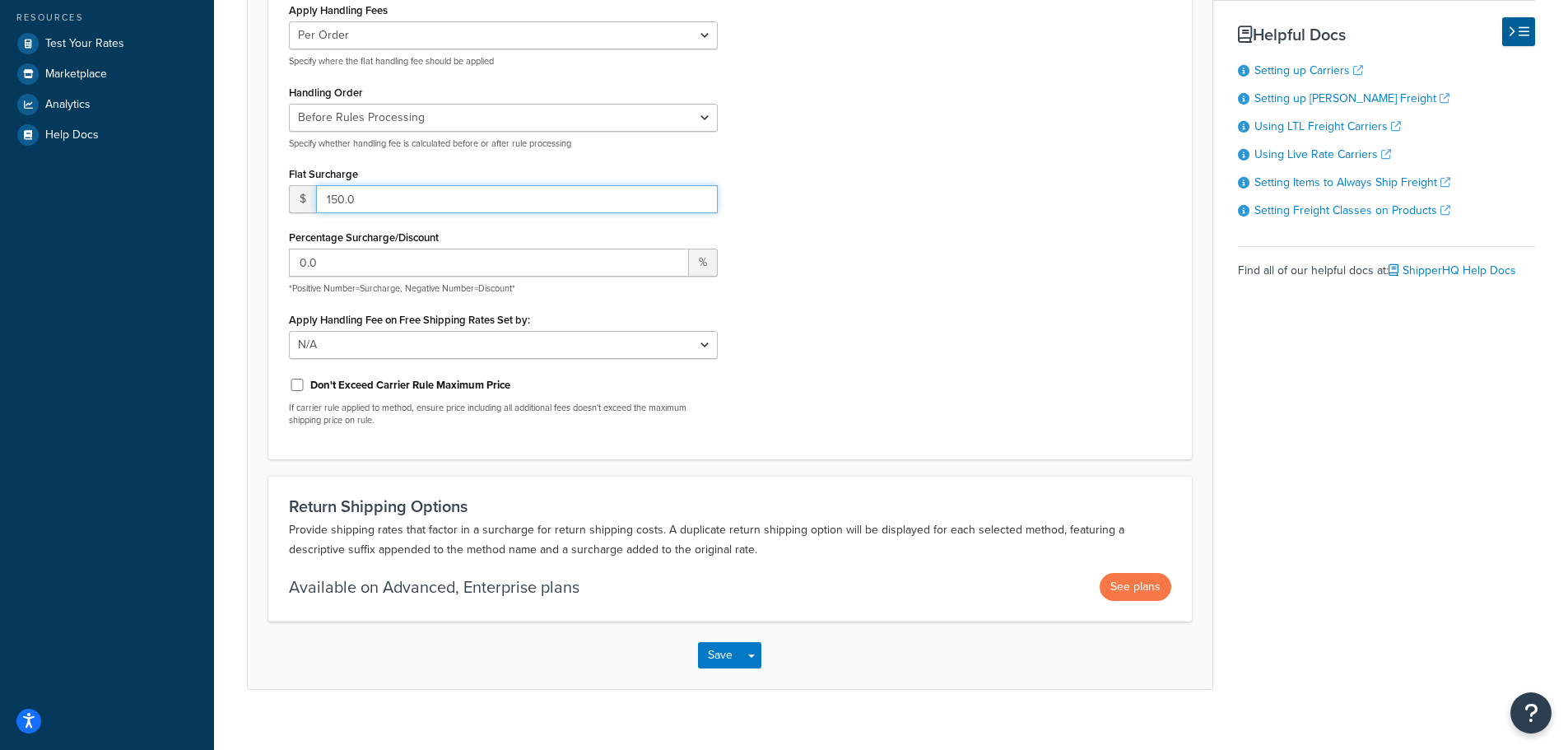
click at [334, 196] on input "150.0" at bounding box center [517, 200] width 402 height 28
type input "250"
click at [1007, 341] on div "Apply Handling Fees Per Order Per Item Per Package Specify where the flat handl…" at bounding box center [730, 218] width 907 height 440
click at [726, 662] on button "Save" at bounding box center [720, 655] width 44 height 27
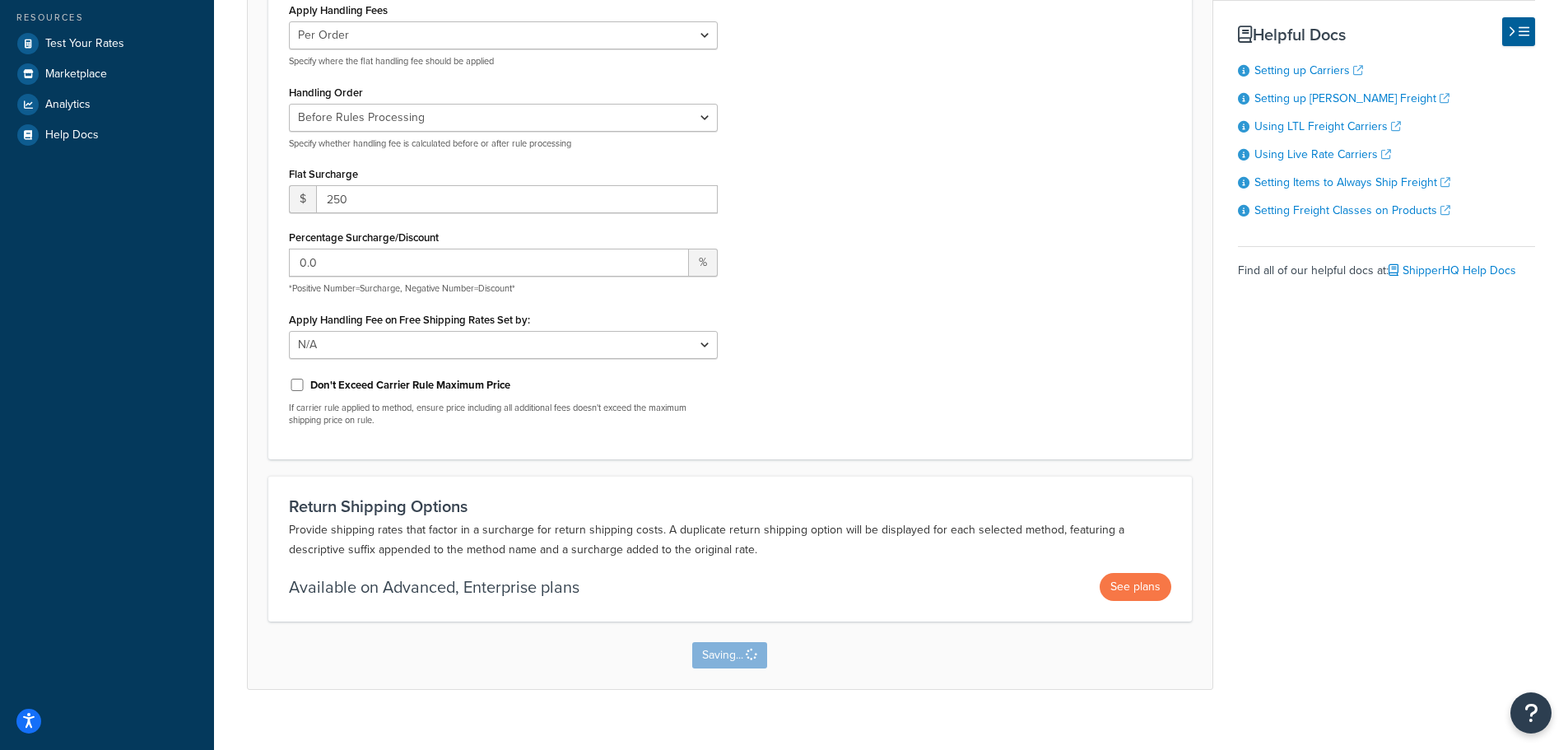
scroll to position [0, 0]
